Goal: Information Seeking & Learning: Learn about a topic

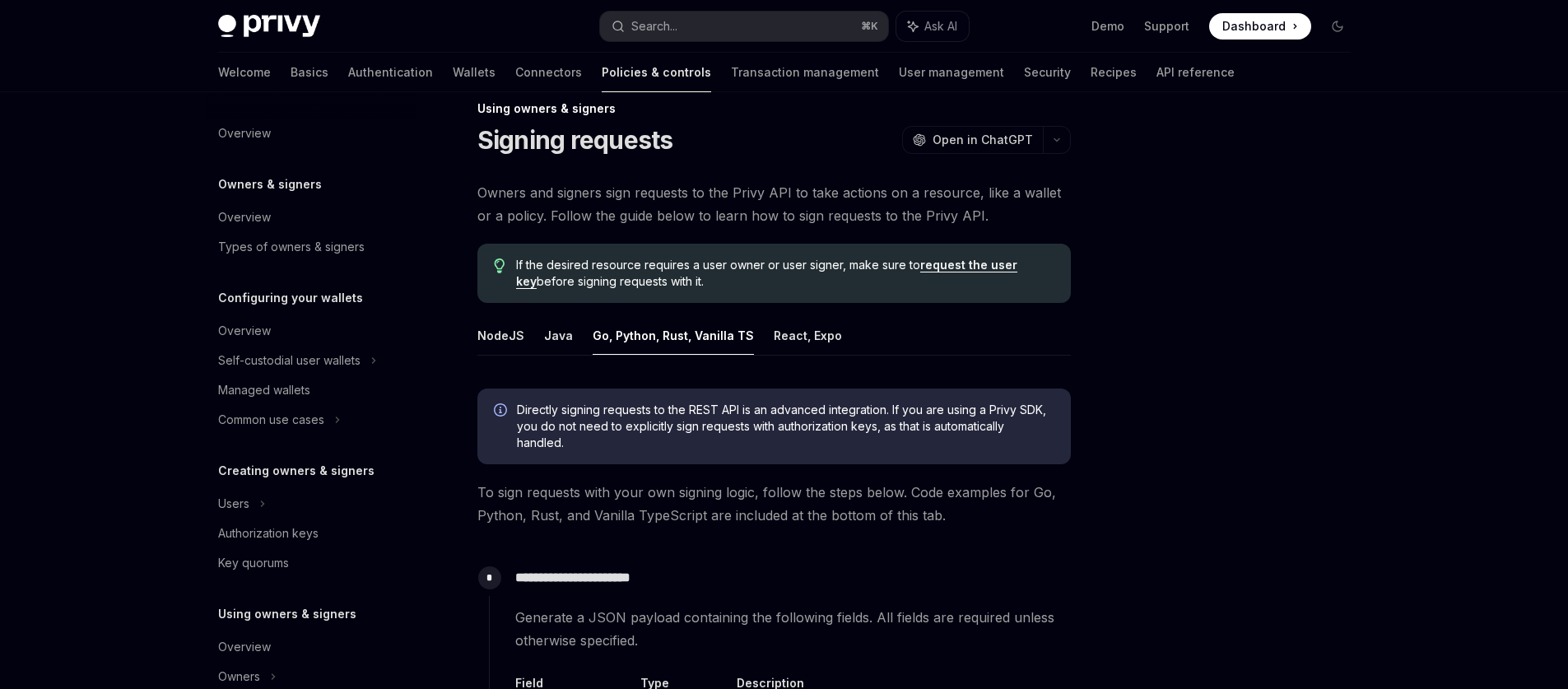
scroll to position [346, 0]
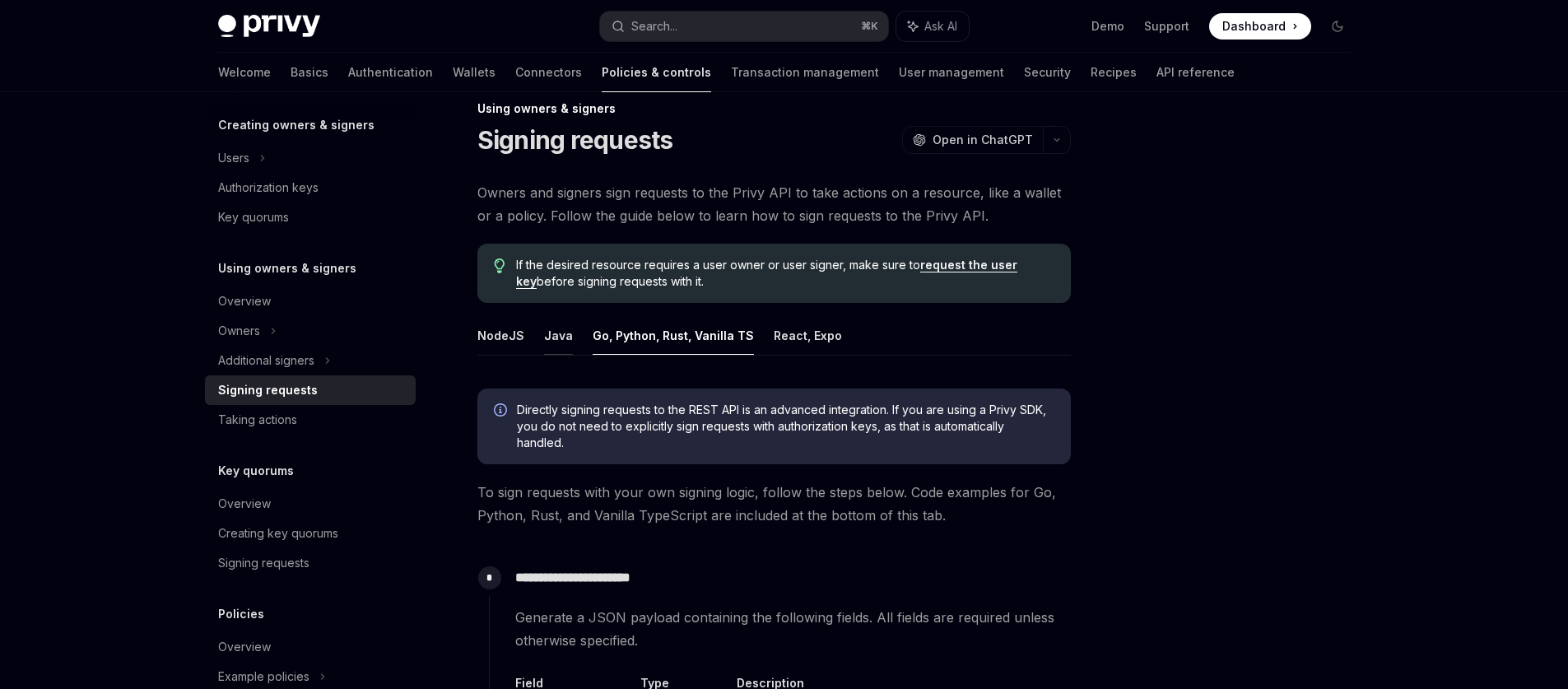
click at [556, 343] on button "Java" at bounding box center [558, 335] width 29 height 39
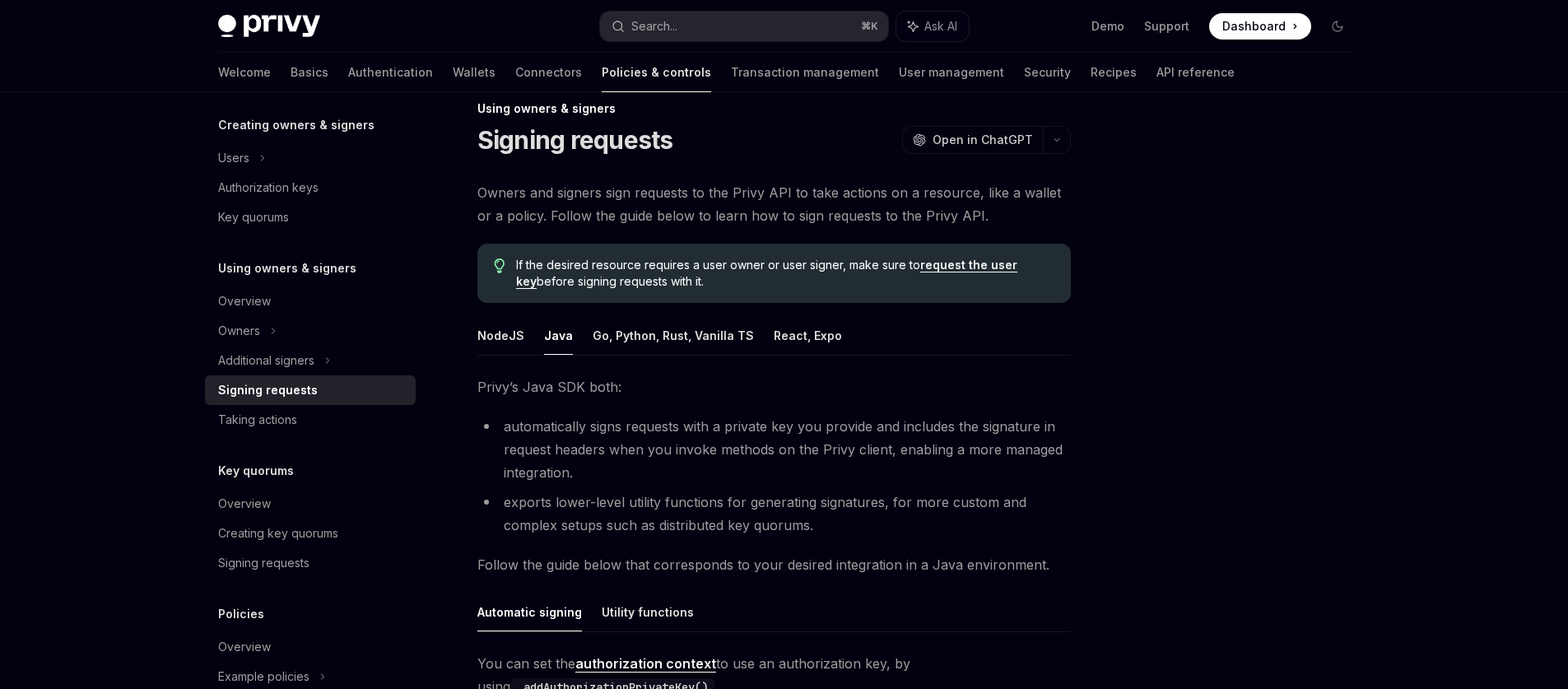
click at [557, 340] on button "Java" at bounding box center [558, 335] width 29 height 39
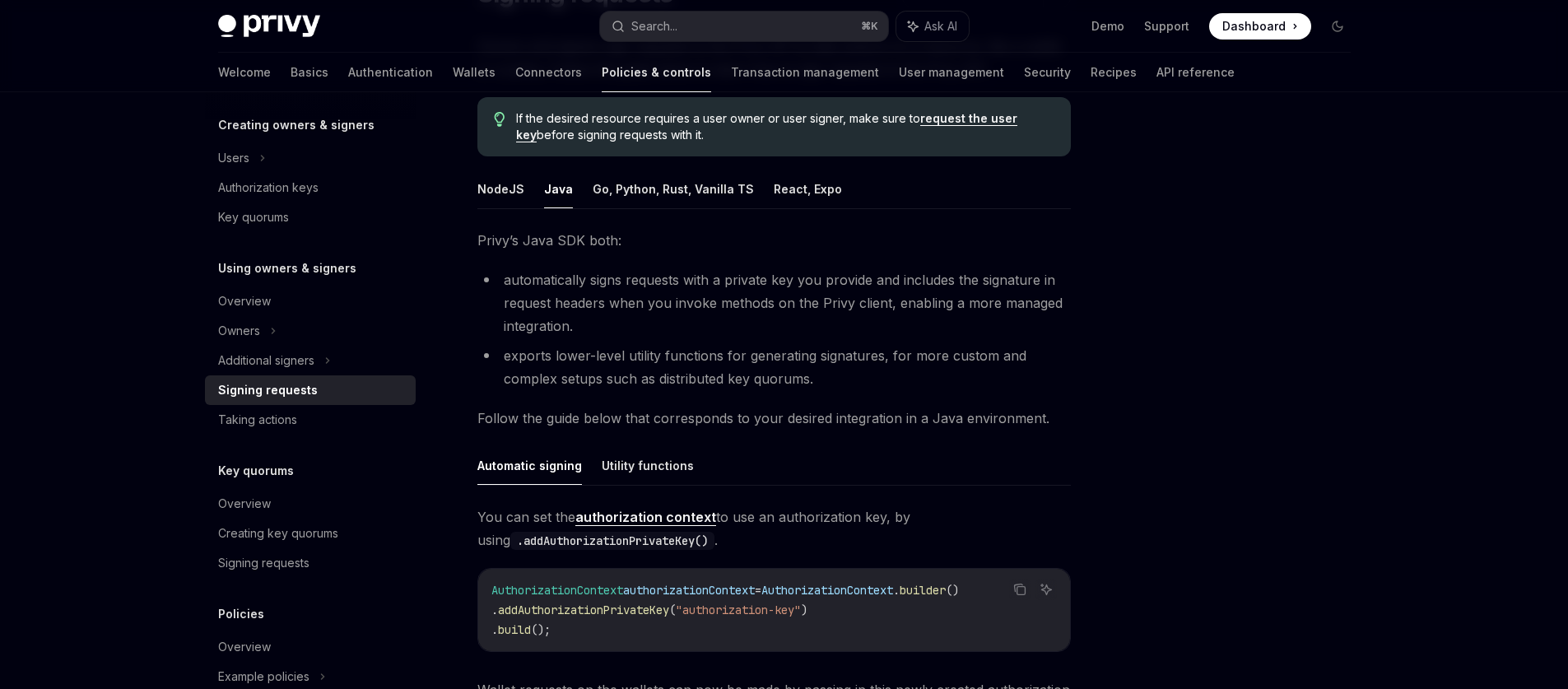
scroll to position [175, 0]
click at [651, 458] on button "Utility functions" at bounding box center [648, 463] width 92 height 39
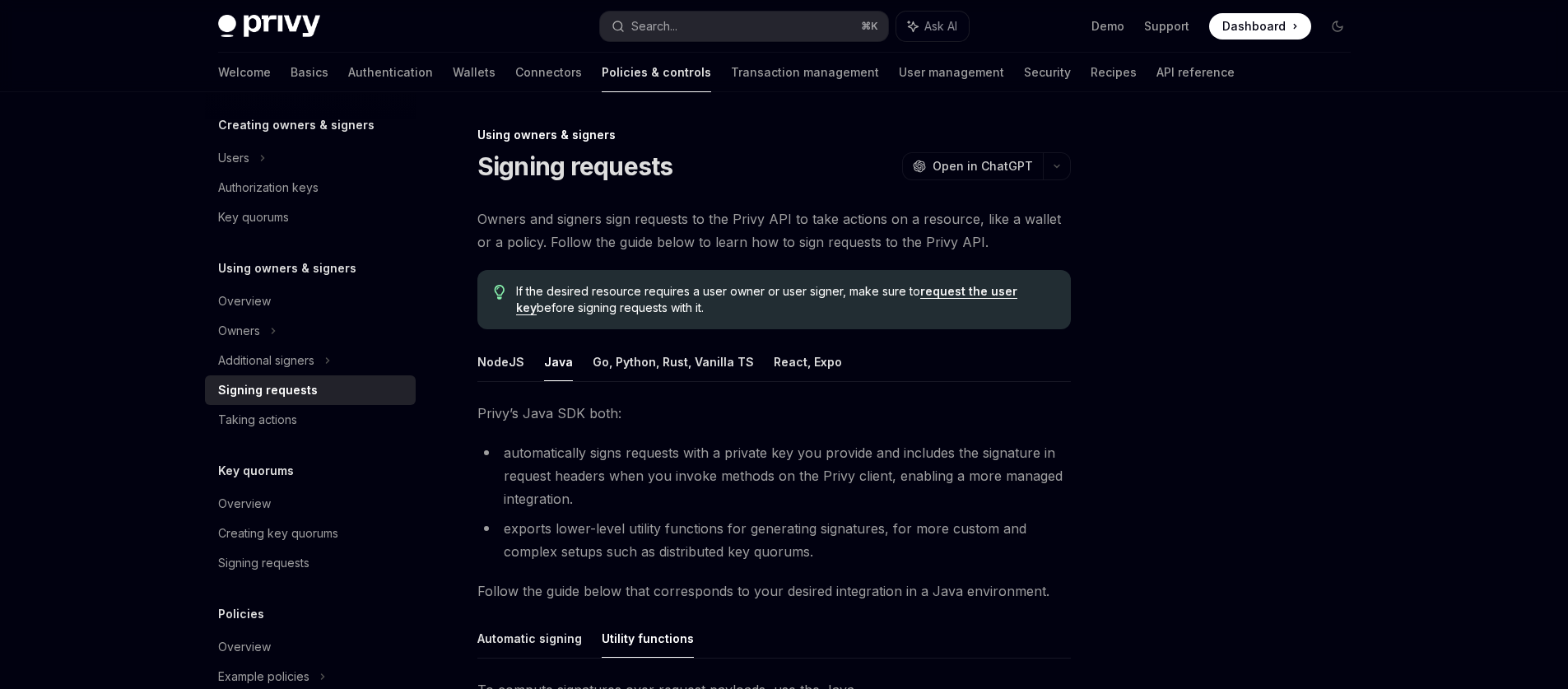
click at [565, 367] on button "Java" at bounding box center [558, 361] width 29 height 39
click at [674, 374] on button "Go, Python, Rust, Vanilla TS" at bounding box center [674, 361] width 161 height 39
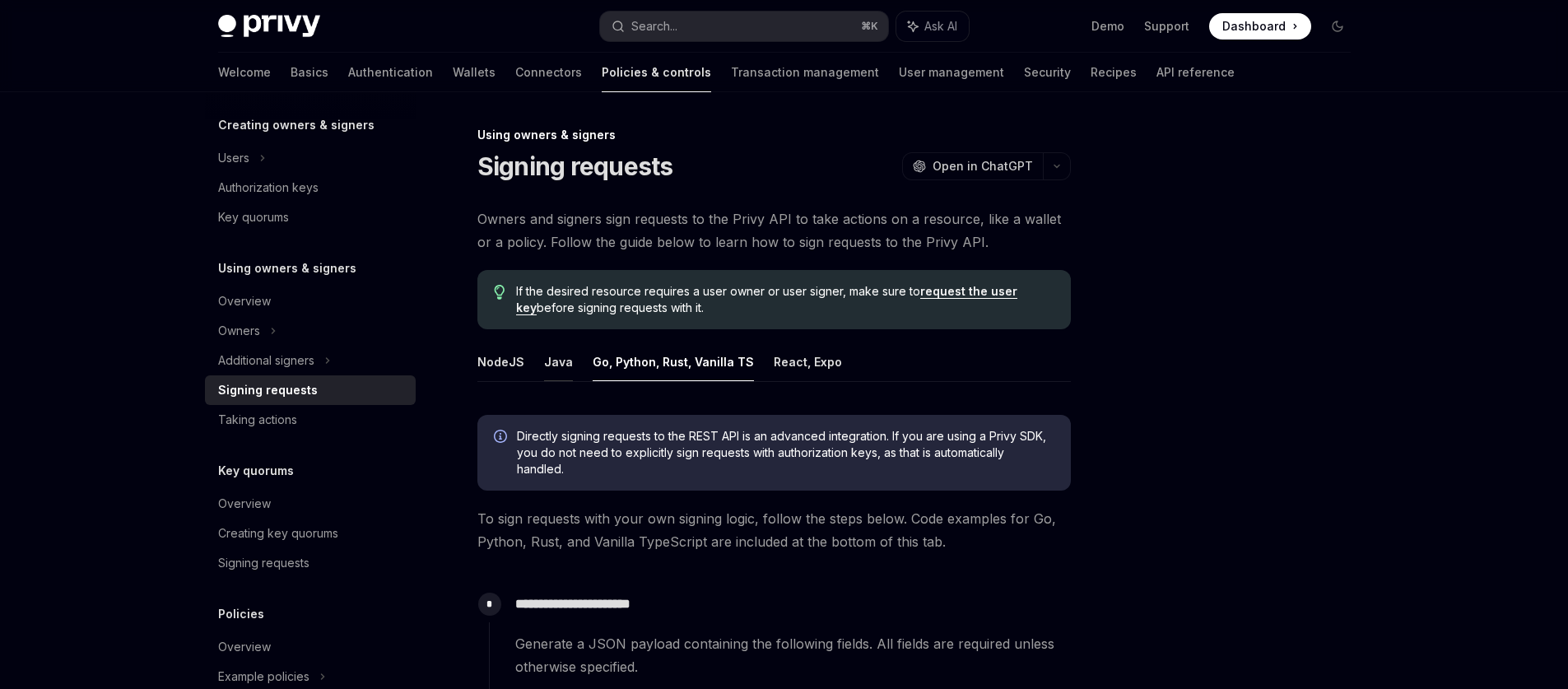
click at [553, 369] on button "Java" at bounding box center [558, 361] width 29 height 39
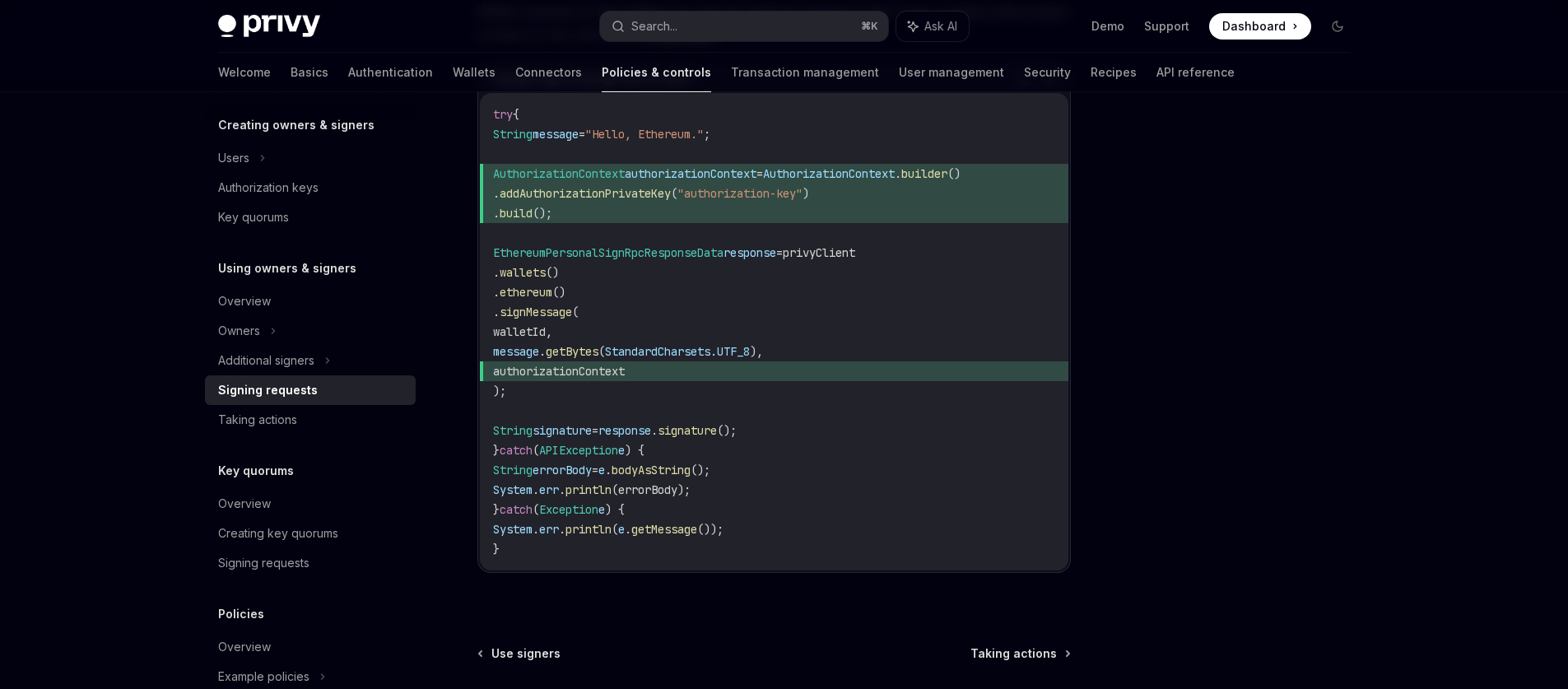
scroll to position [855, 0]
click at [327, 364] on icon at bounding box center [327, 360] width 6 height 20
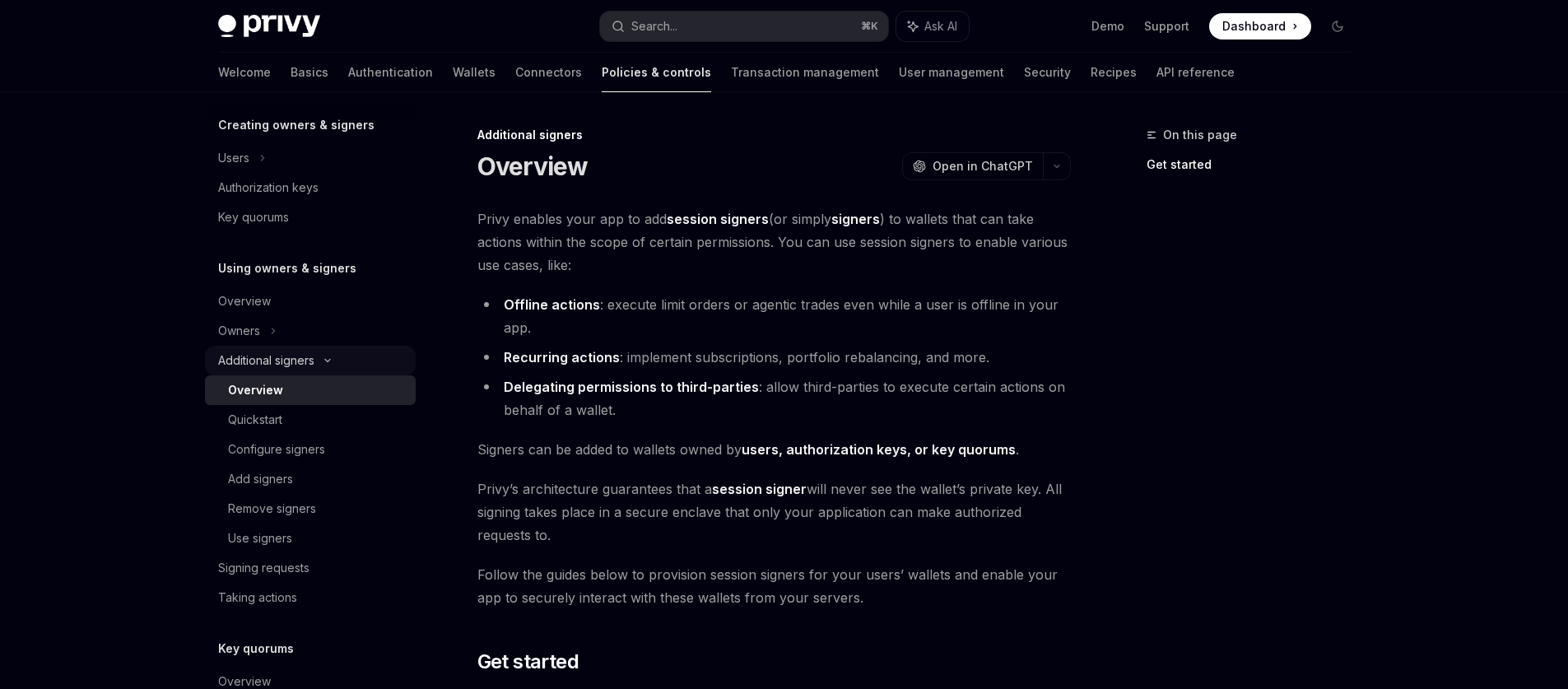
click at [327, 364] on div "Additional signers" at bounding box center [310, 360] width 211 height 30
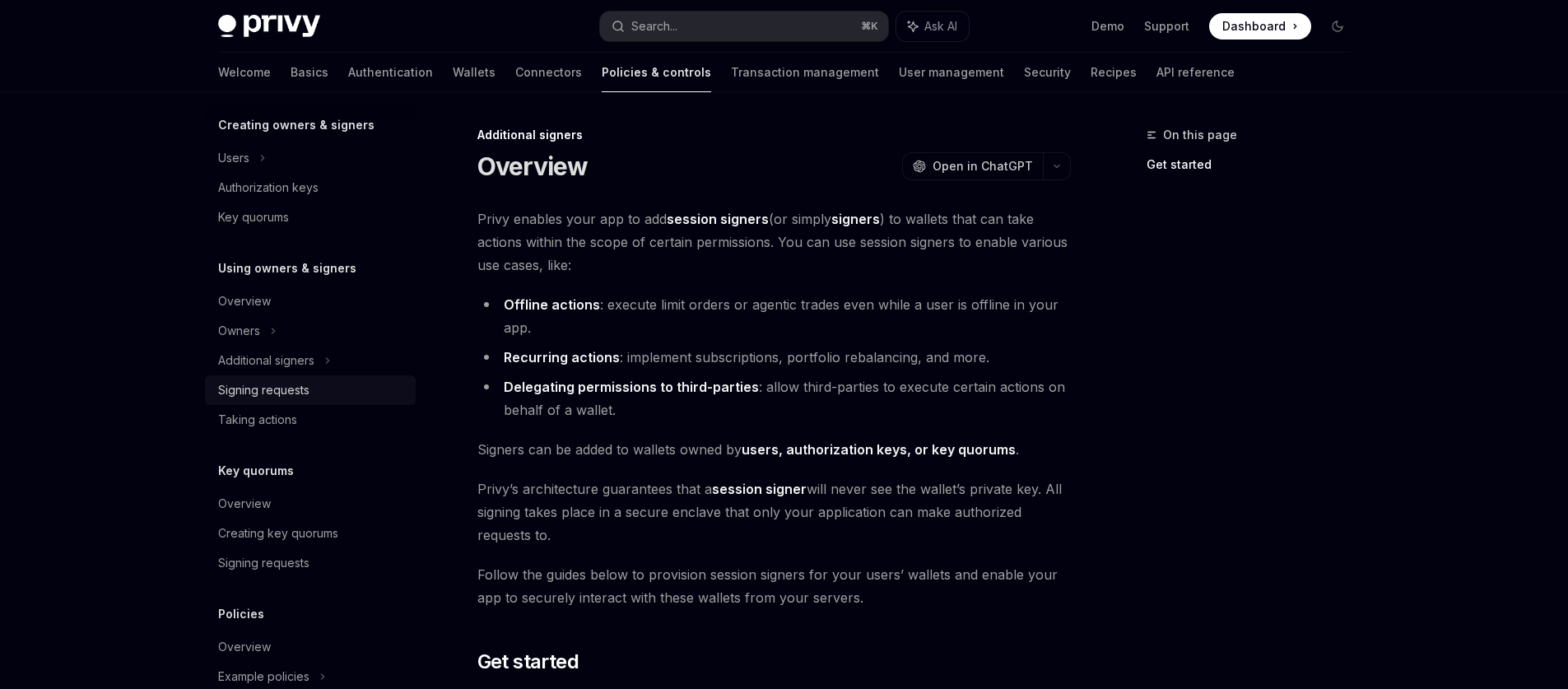
click at [323, 388] on div "Signing requests" at bounding box center [311, 390] width 187 height 20
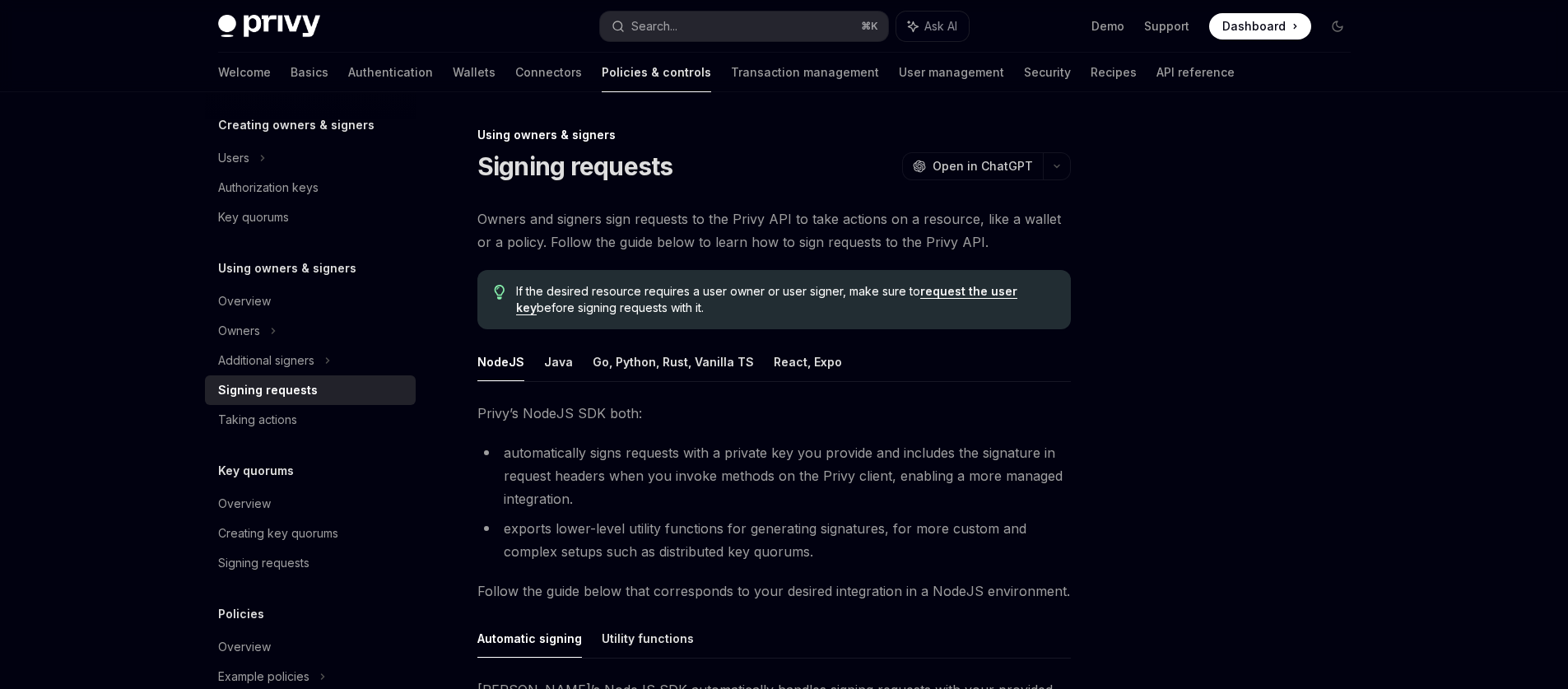
click at [570, 360] on ul "NodeJS Java Go, Python, Rust, Vanilla TS React, Expo" at bounding box center [774, 362] width 593 height 39
click at [565, 363] on button "Java" at bounding box center [558, 361] width 29 height 39
click at [490, 368] on button "NodeJS" at bounding box center [501, 361] width 47 height 39
click at [452, 65] on link "Wallets" at bounding box center [474, 73] width 43 height 39
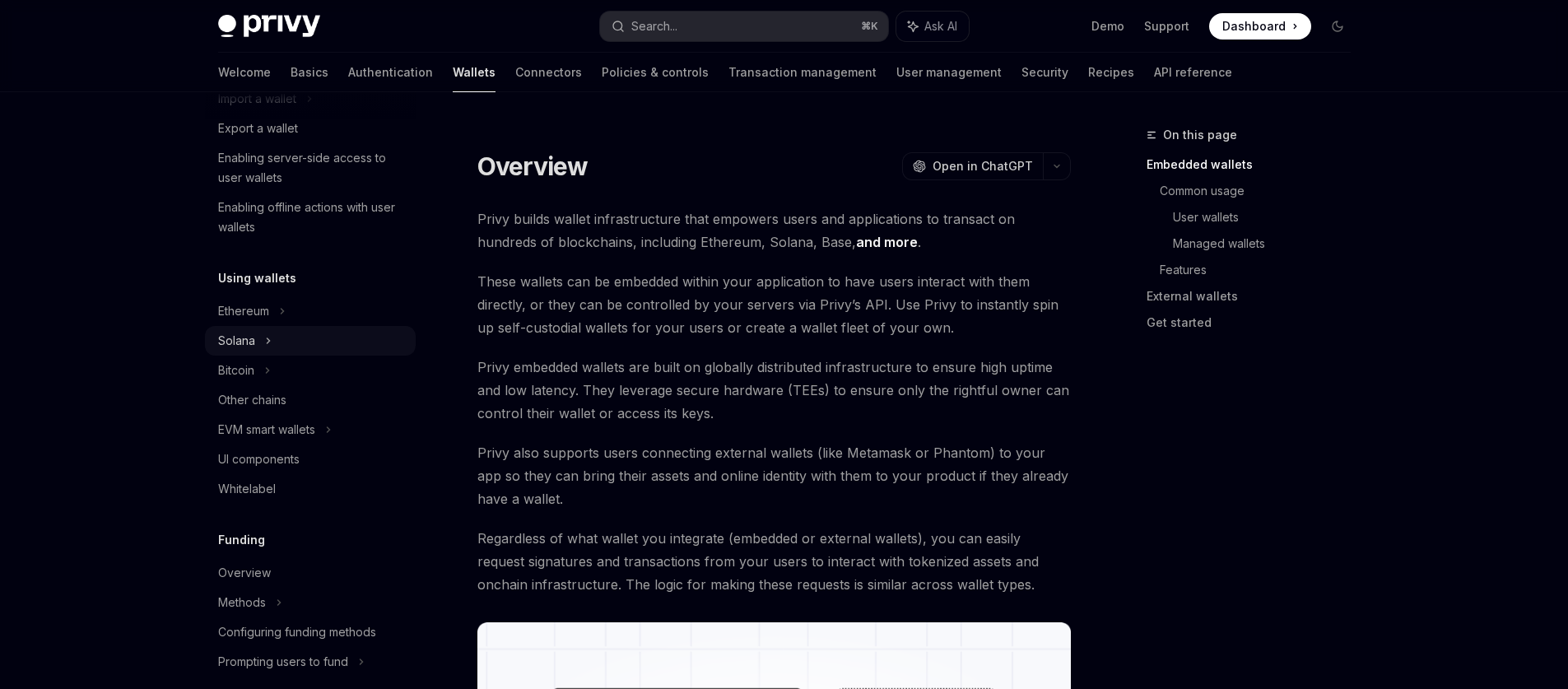
scroll to position [402, 0]
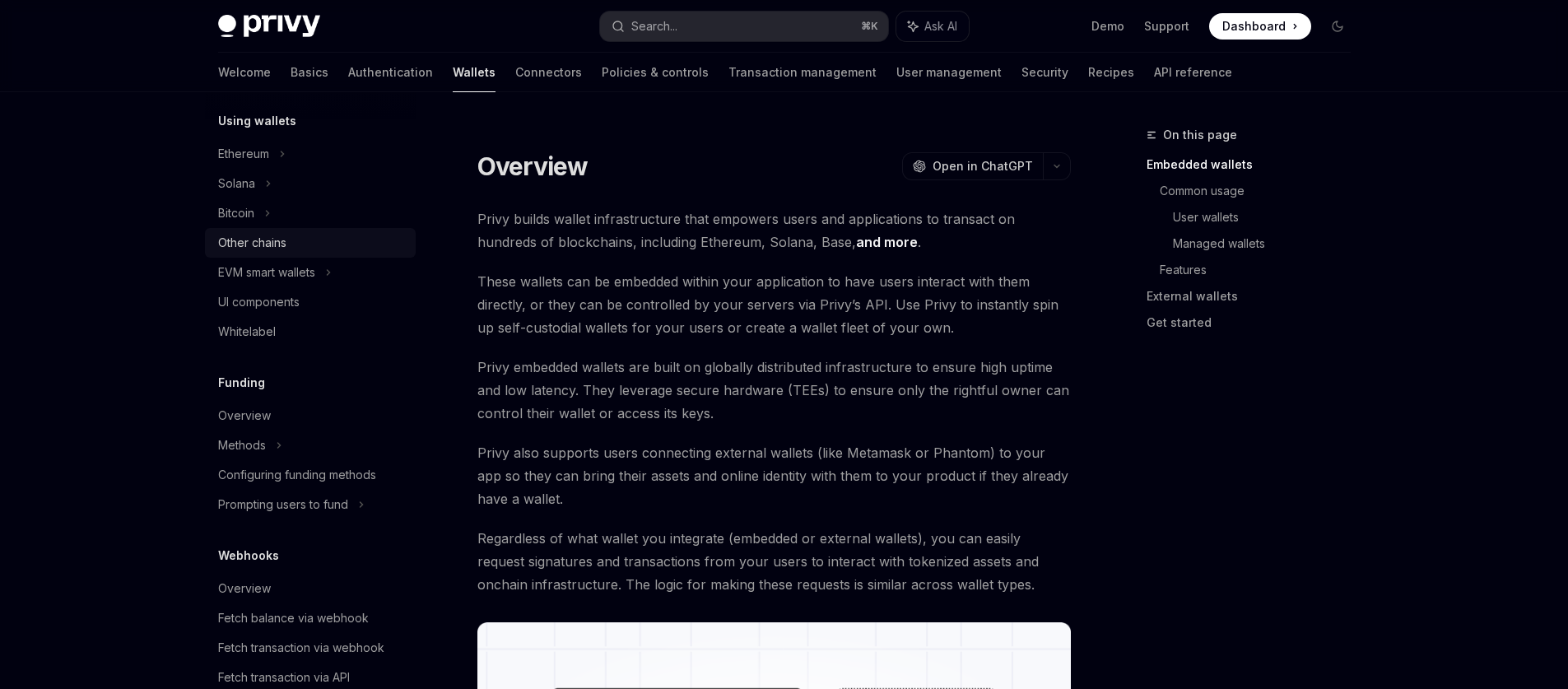
click at [281, 245] on div "Other chains" at bounding box center [252, 243] width 68 height 20
type textarea "*"
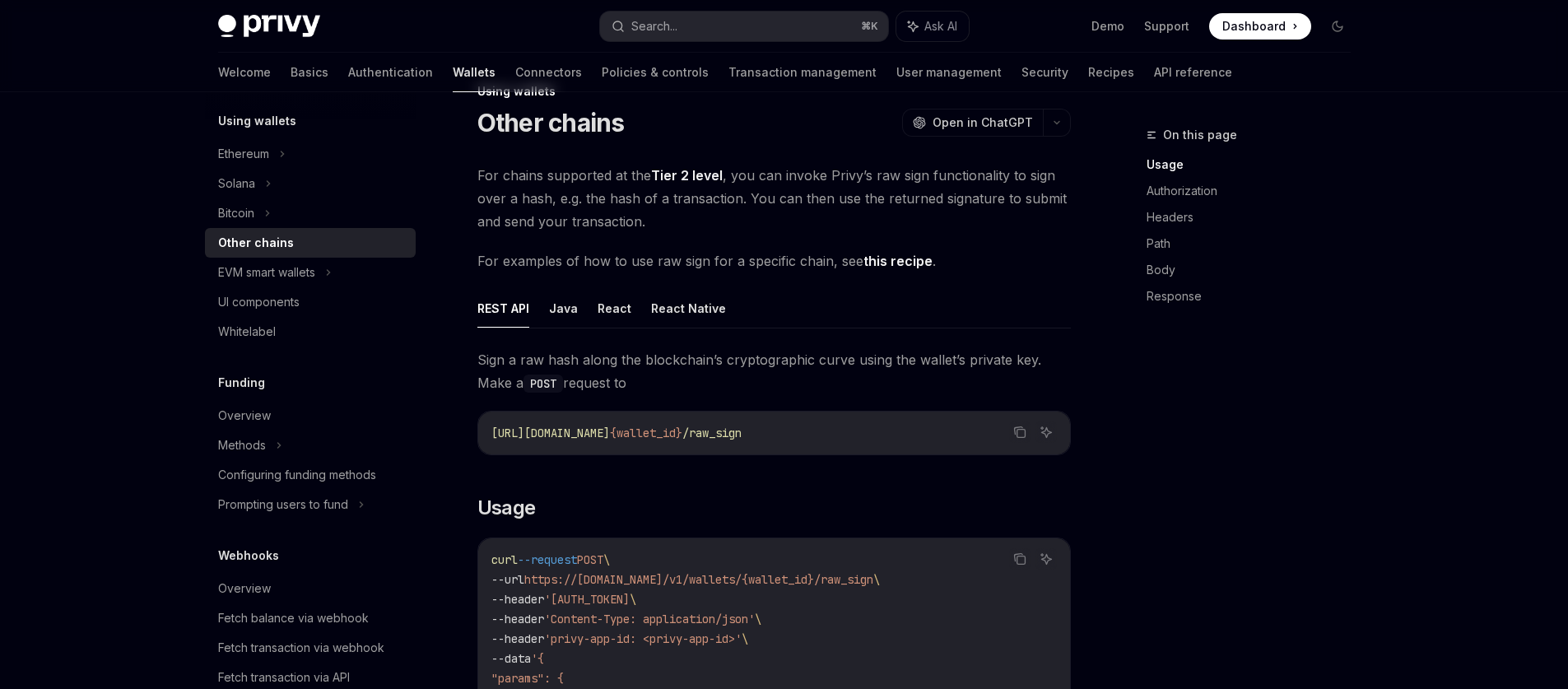
scroll to position [157, 0]
